Goal: Subscribe to service/newsletter

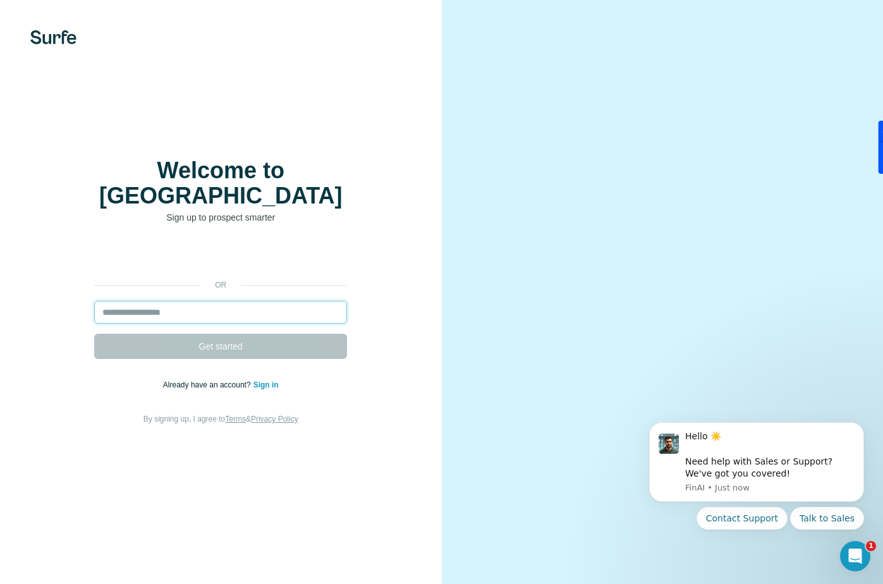
click at [186, 301] on input "email" at bounding box center [220, 312] width 253 height 23
click at [119, 310] on input "email" at bounding box center [220, 312] width 253 height 23
click at [168, 302] on input "email" at bounding box center [220, 312] width 253 height 23
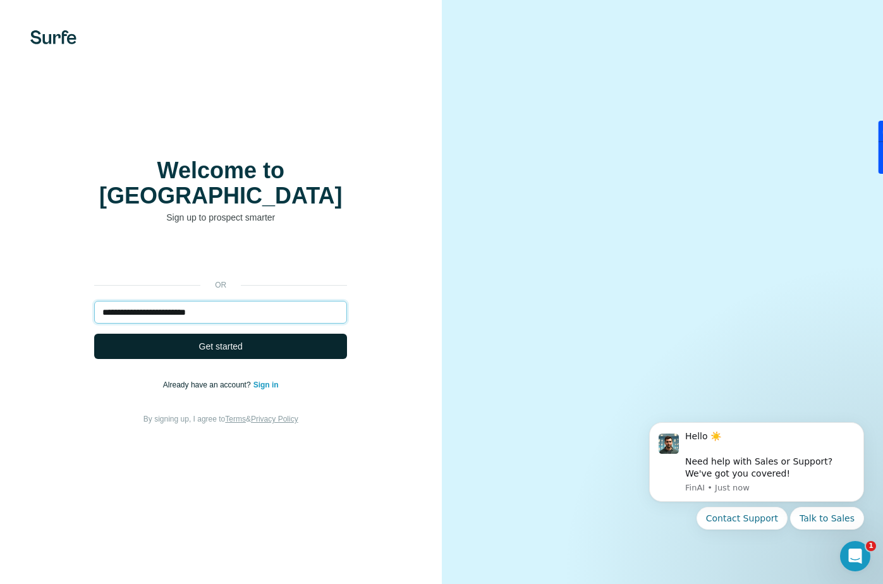
type input "**********"
click at [213, 340] on span "Get started" at bounding box center [221, 346] width 44 height 13
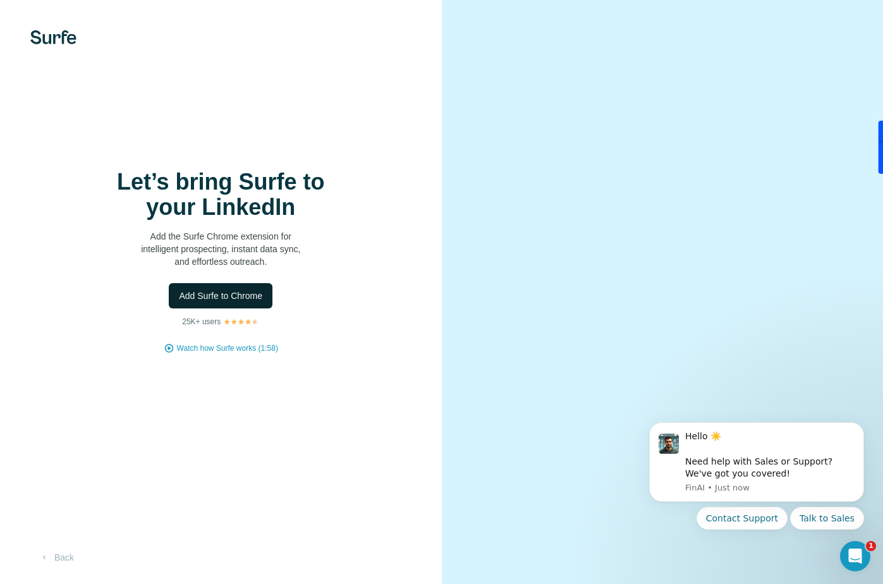
click at [255, 302] on button "Add Surfe to Chrome" at bounding box center [221, 295] width 104 height 25
